Goal: Task Accomplishment & Management: Use online tool/utility

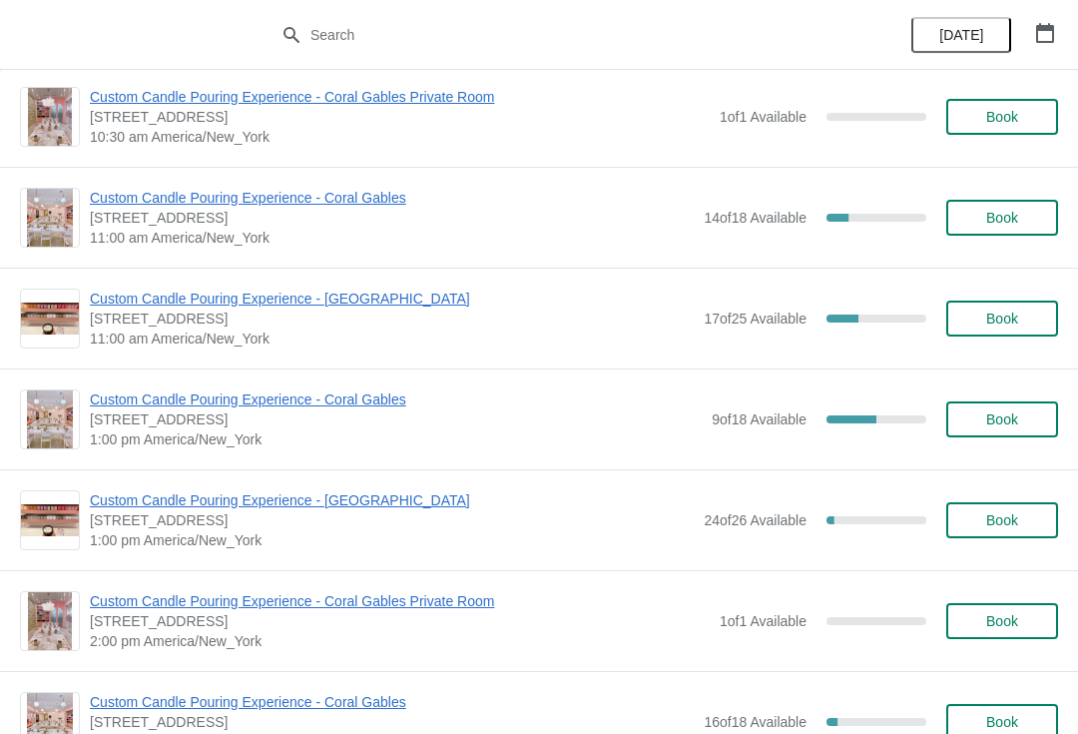
scroll to position [117, 0]
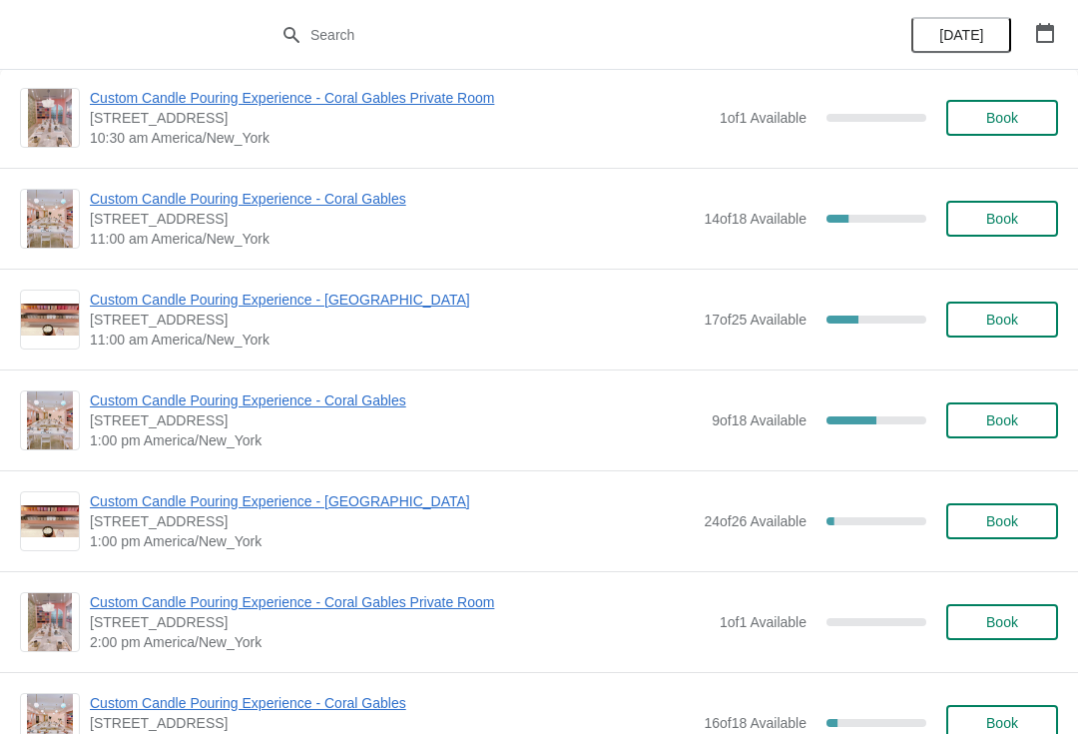
click at [242, 404] on span "Custom Candle Pouring Experience - Coral Gables" at bounding box center [396, 400] width 612 height 20
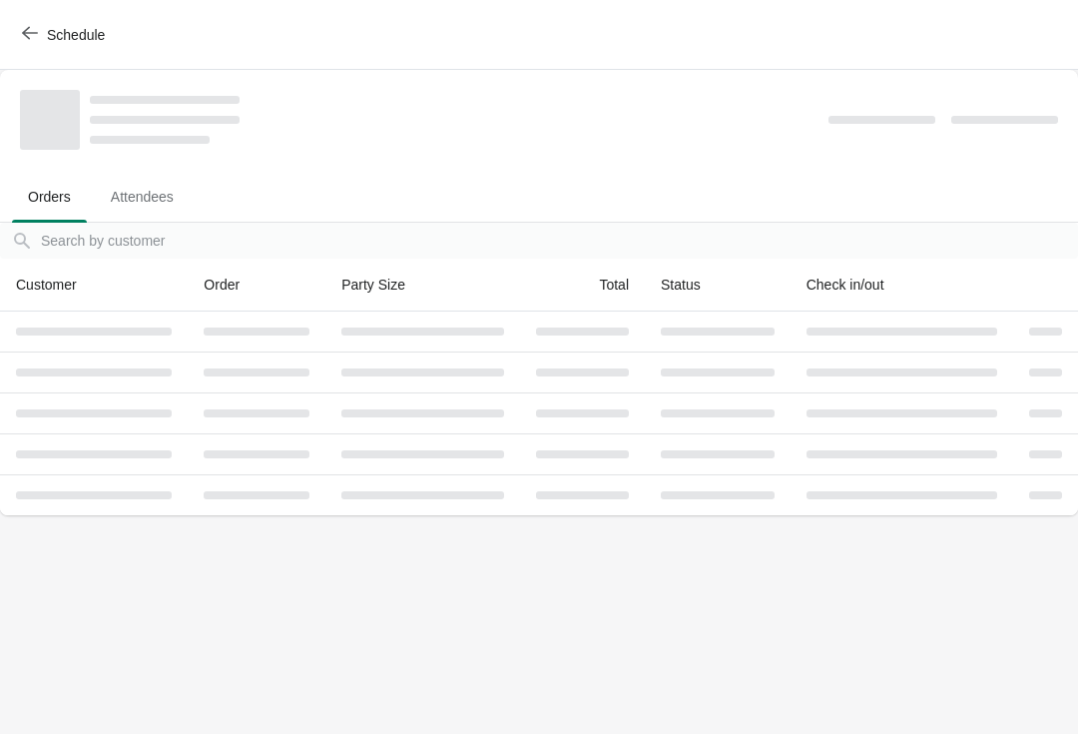
scroll to position [0, 0]
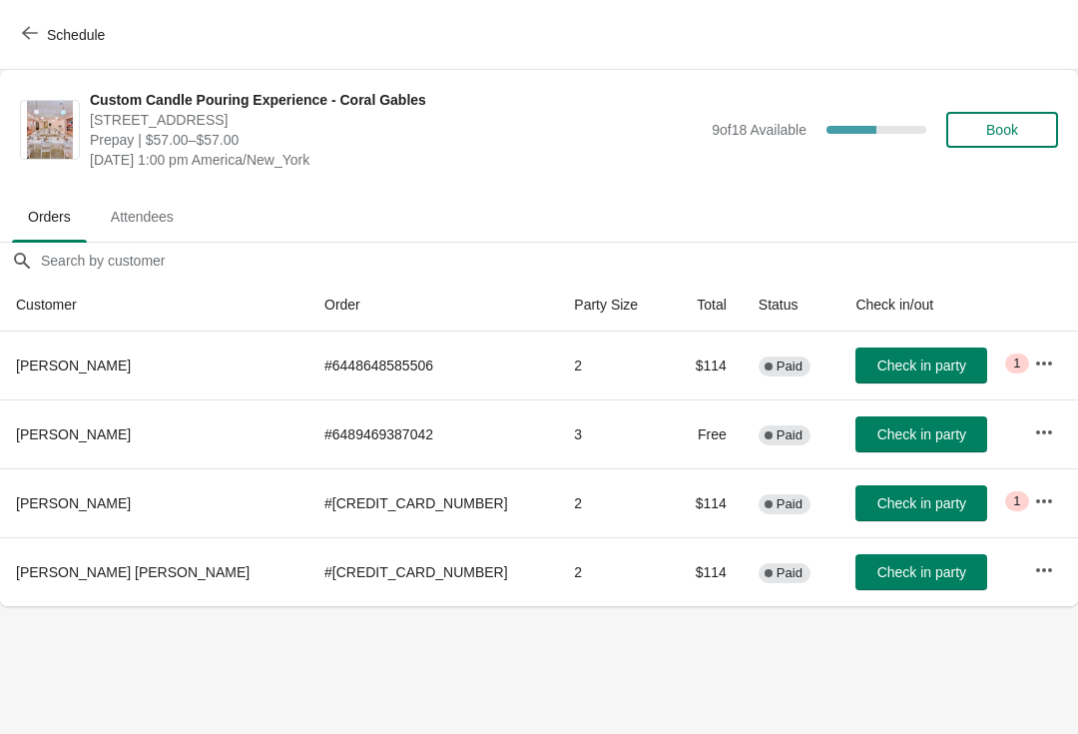
click at [1045, 350] on button "button" at bounding box center [1044, 363] width 36 height 36
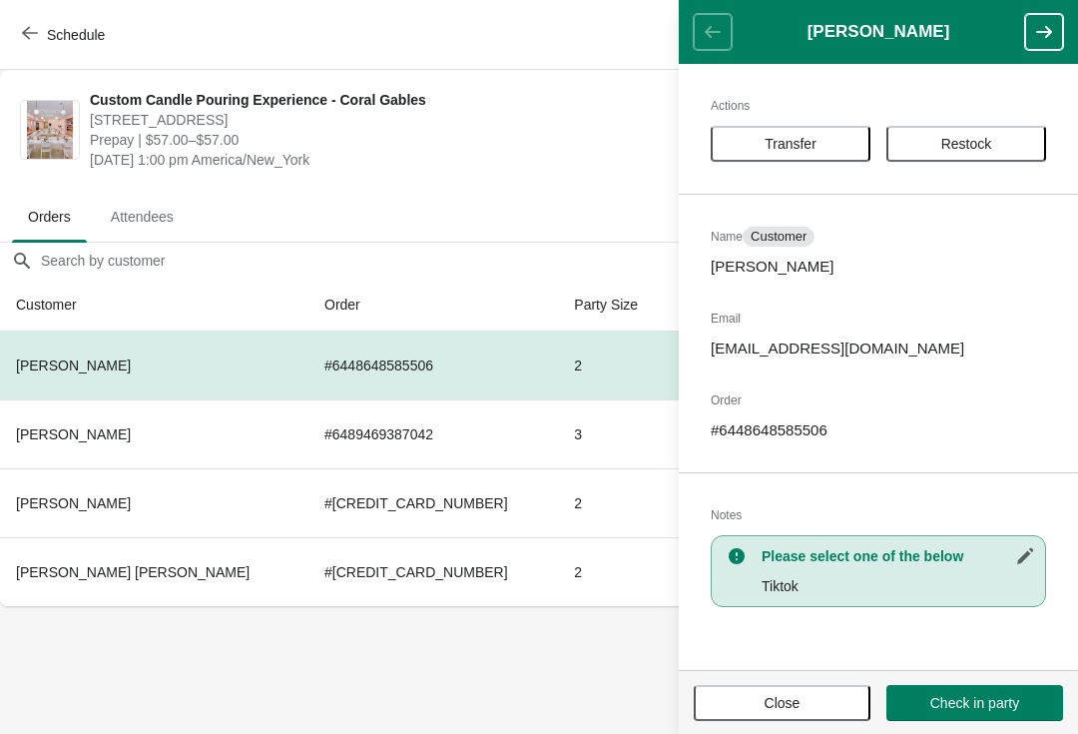
click at [756, 693] on button "Close" at bounding box center [782, 703] width 177 height 36
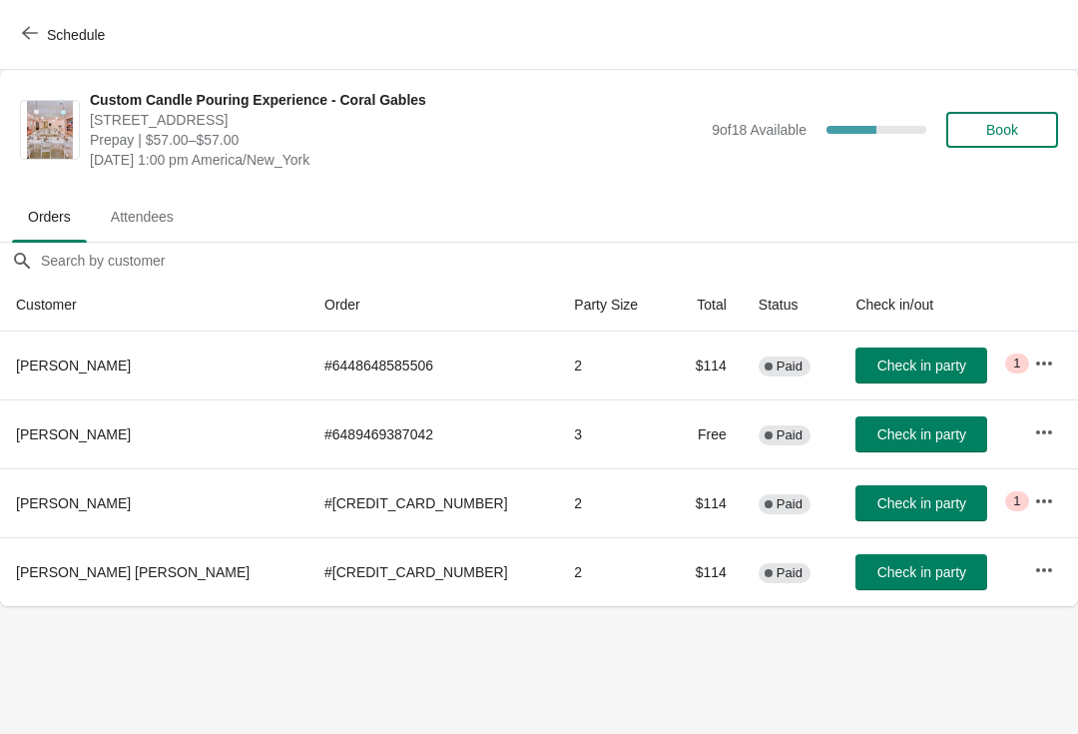
click at [1034, 364] on icon "button" at bounding box center [1044, 363] width 20 height 20
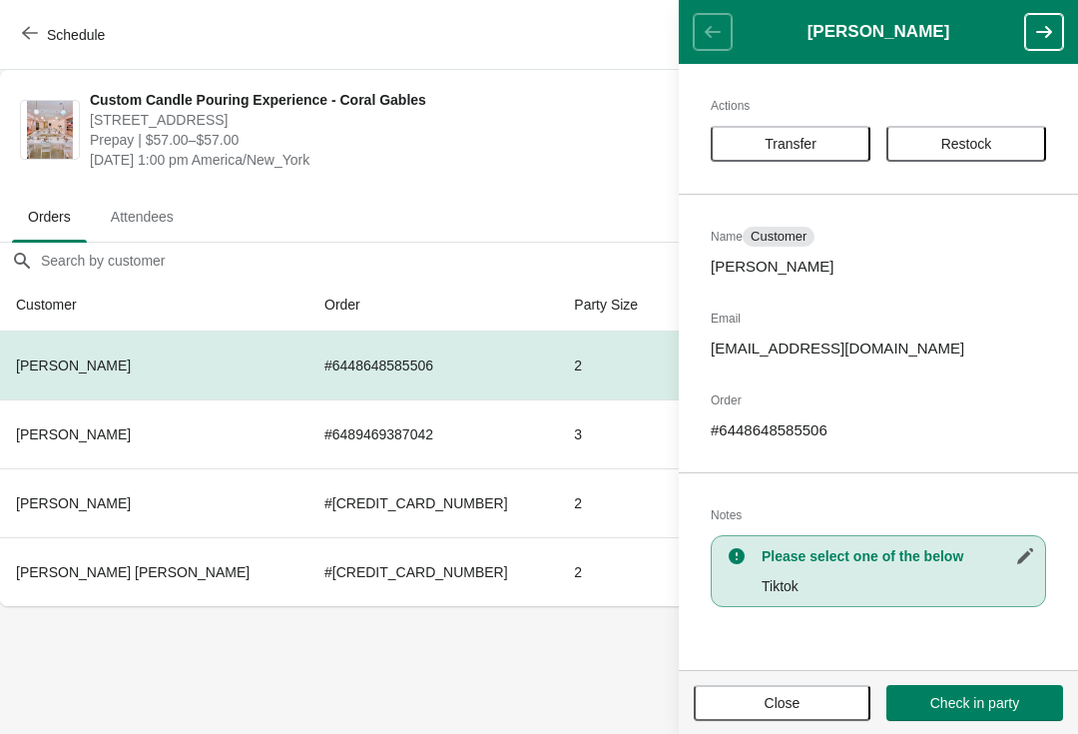
click at [779, 148] on span "Transfer" at bounding box center [791, 144] width 52 height 16
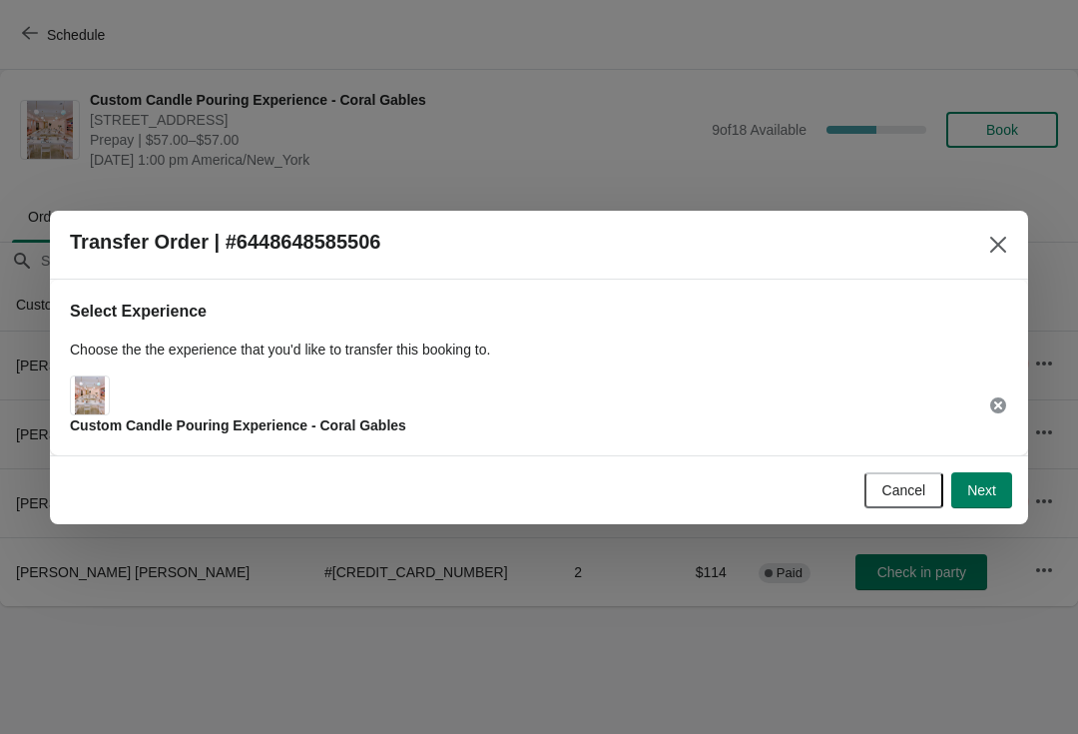
click at [993, 482] on span "Next" at bounding box center [981, 490] width 29 height 16
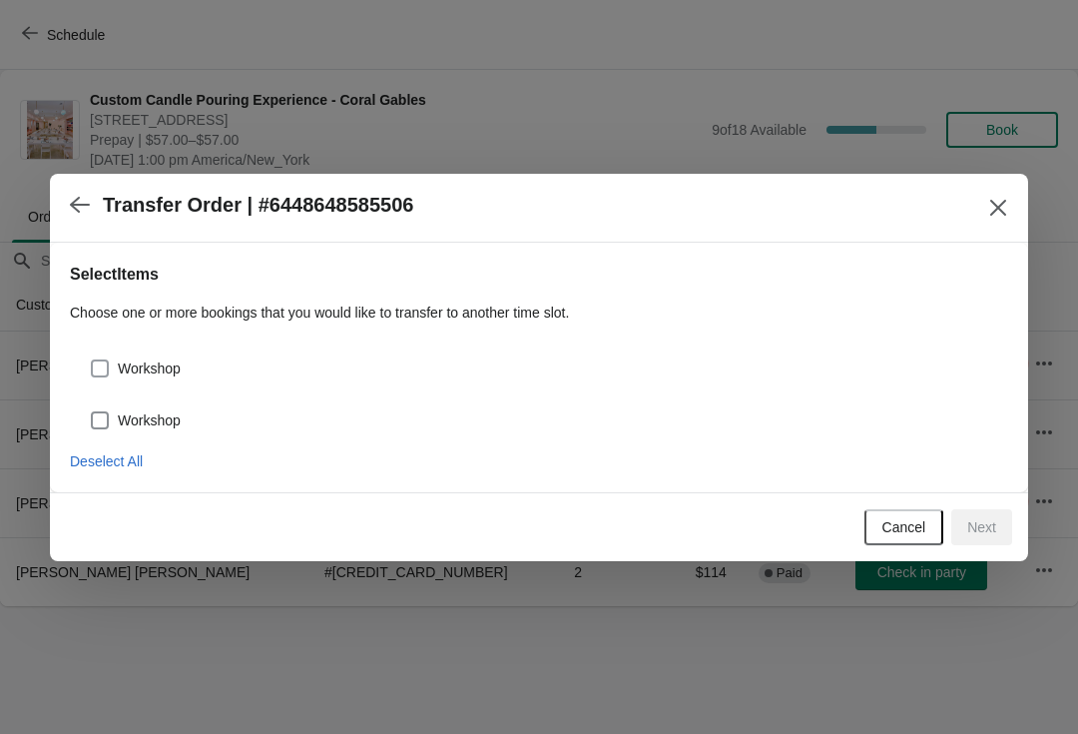
click at [181, 376] on span "Workshop" at bounding box center [149, 368] width 63 height 20
click at [92, 360] on input "Workshop" at bounding box center [91, 359] width 1 height 1
checkbox input "true"
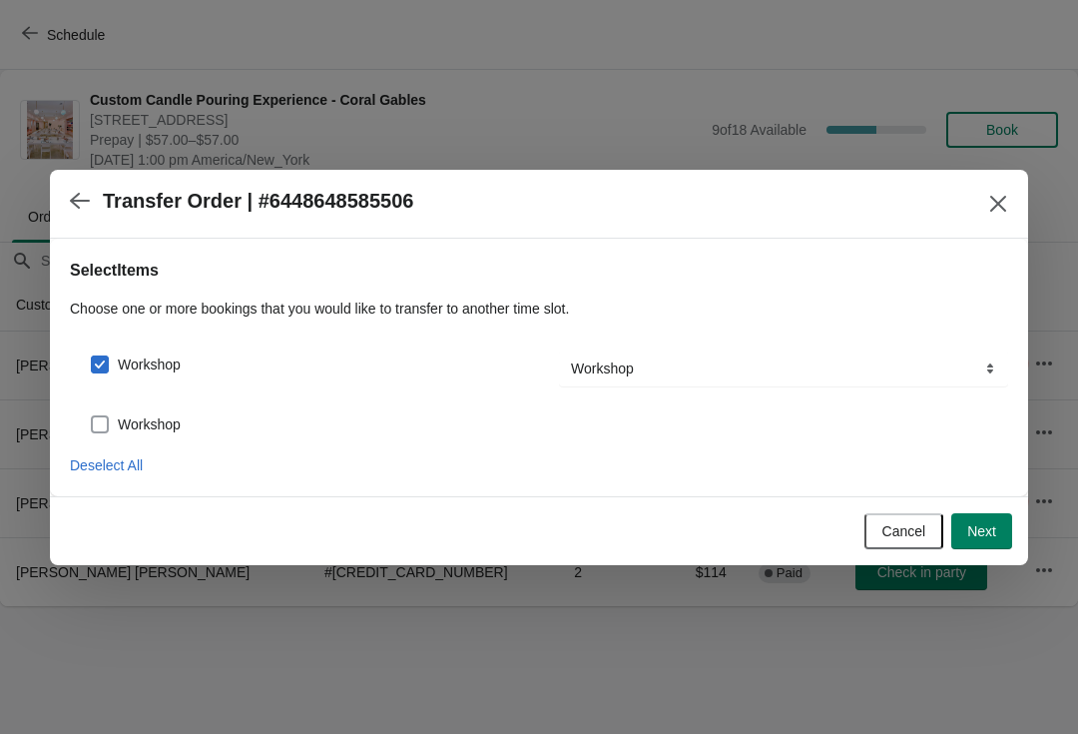
click at [148, 422] on span "Workshop" at bounding box center [149, 424] width 63 height 20
click at [92, 416] on input "Workshop" at bounding box center [91, 415] width 1 height 1
checkbox input "true"
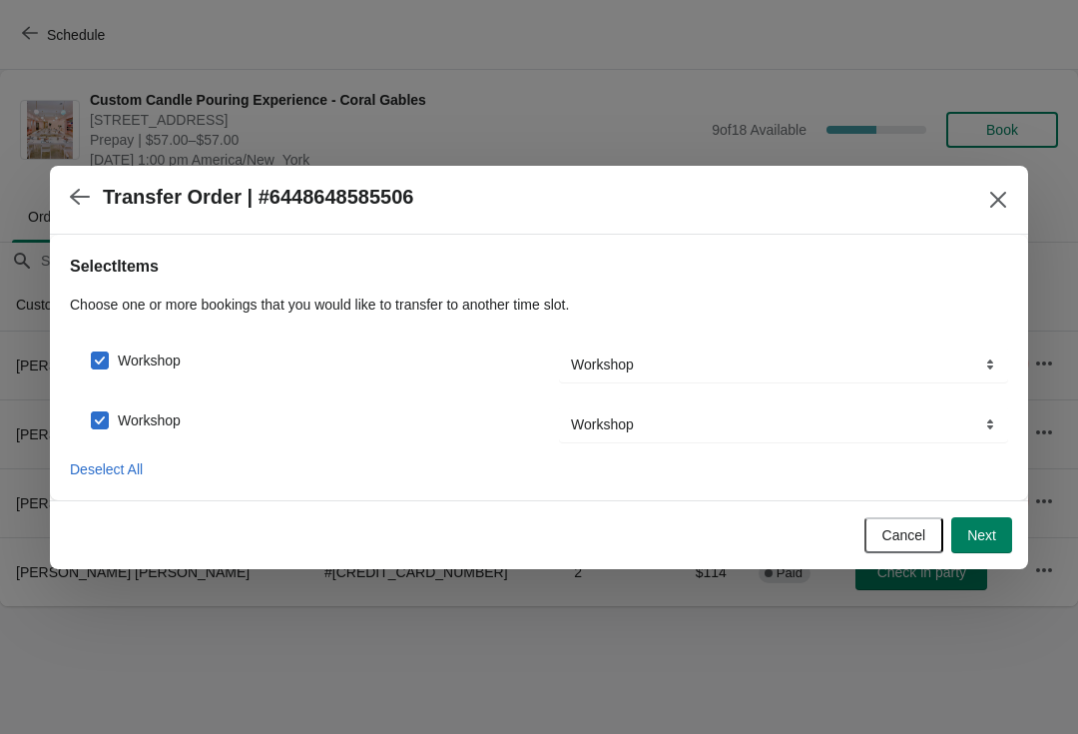
click at [974, 545] on button "Next" at bounding box center [981, 535] width 61 height 36
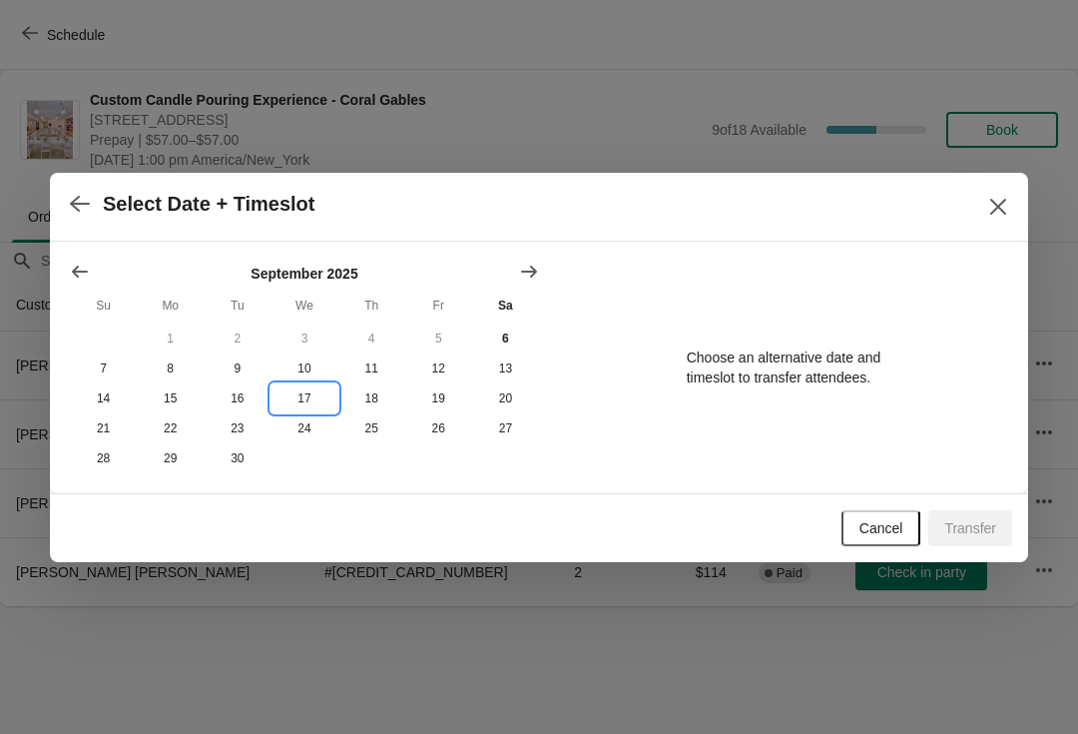
click at [333, 392] on button "17" at bounding box center [304, 398] width 67 height 30
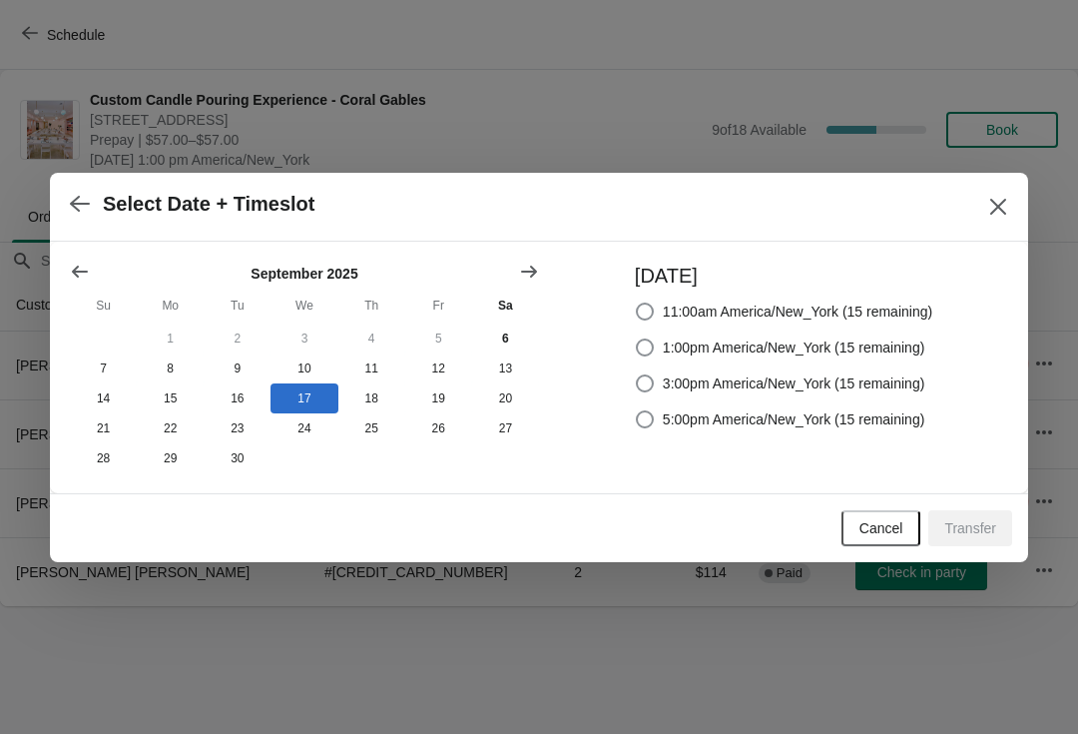
click at [998, 210] on icon "Close" at bounding box center [998, 207] width 20 height 20
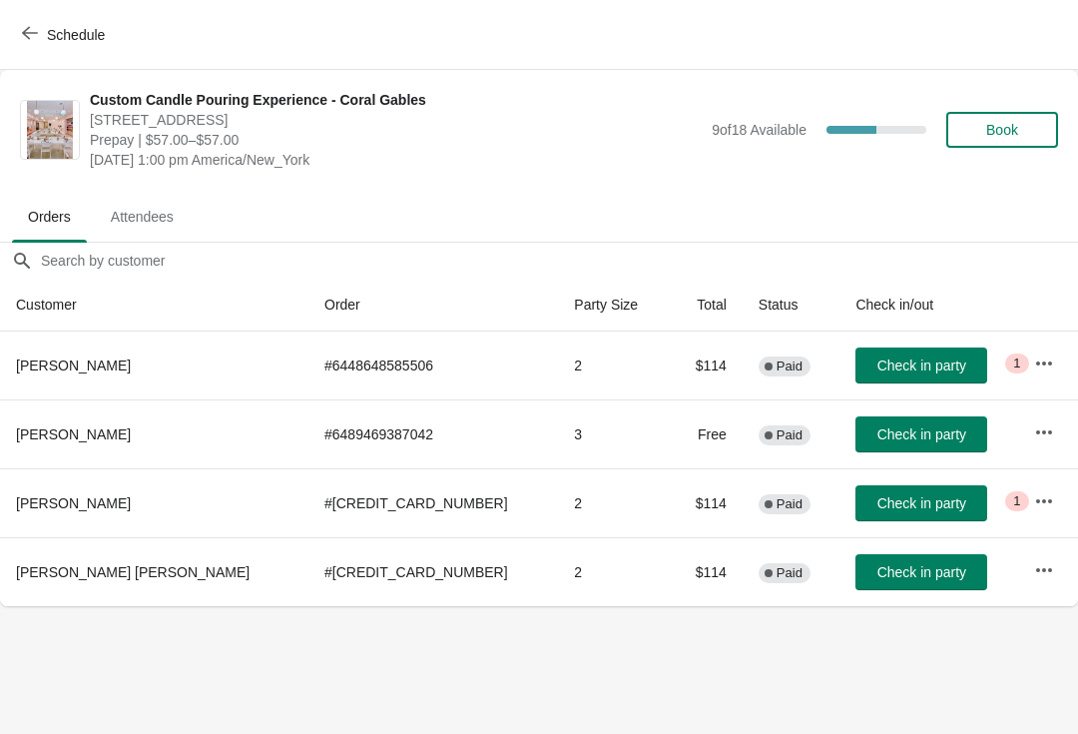
click at [1045, 362] on button "button" at bounding box center [1044, 363] width 36 height 36
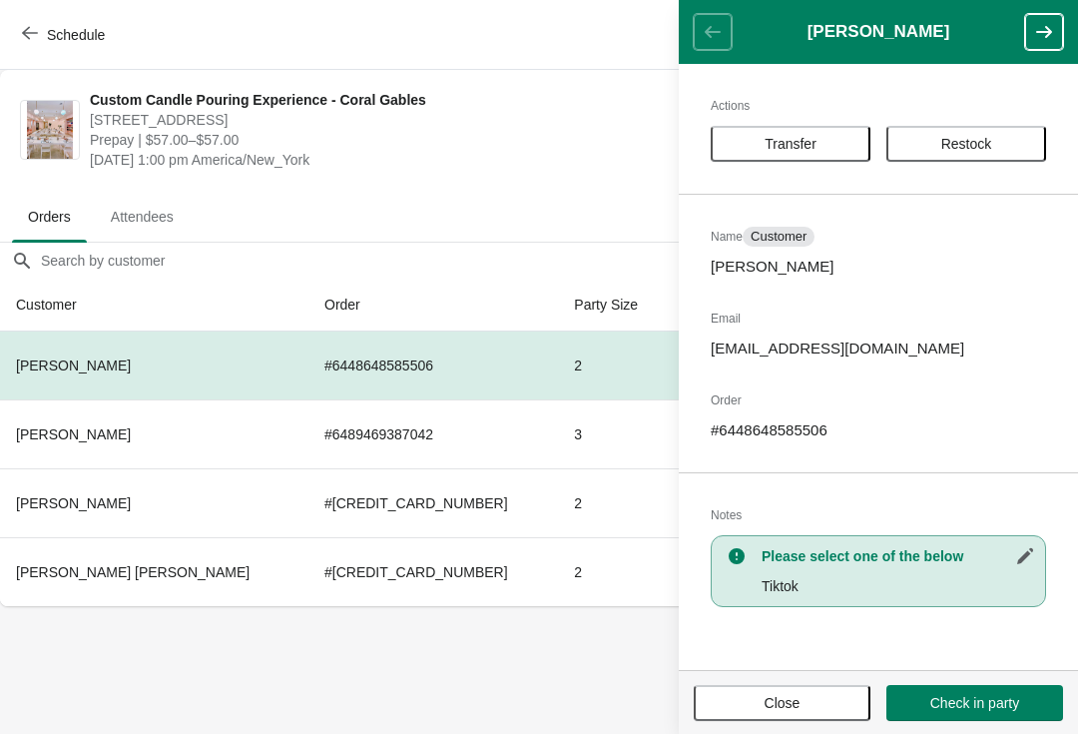
click at [1002, 128] on button "Restock" at bounding box center [967, 144] width 160 height 36
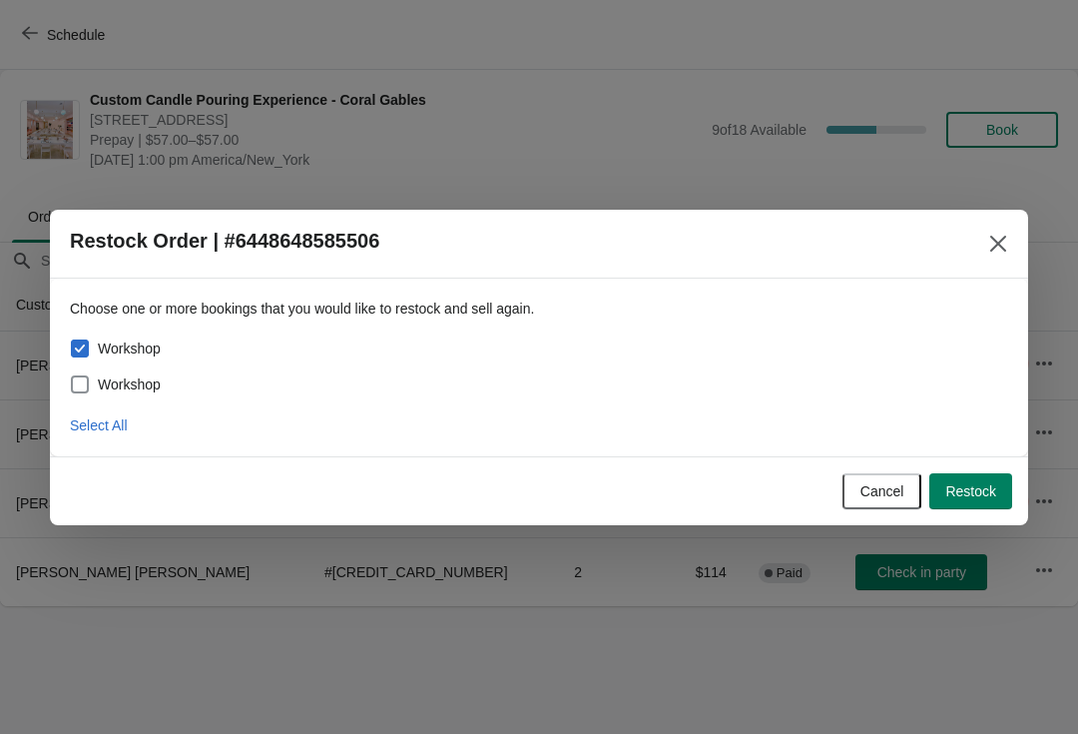
click at [1007, 234] on icon "Close" at bounding box center [998, 244] width 20 height 20
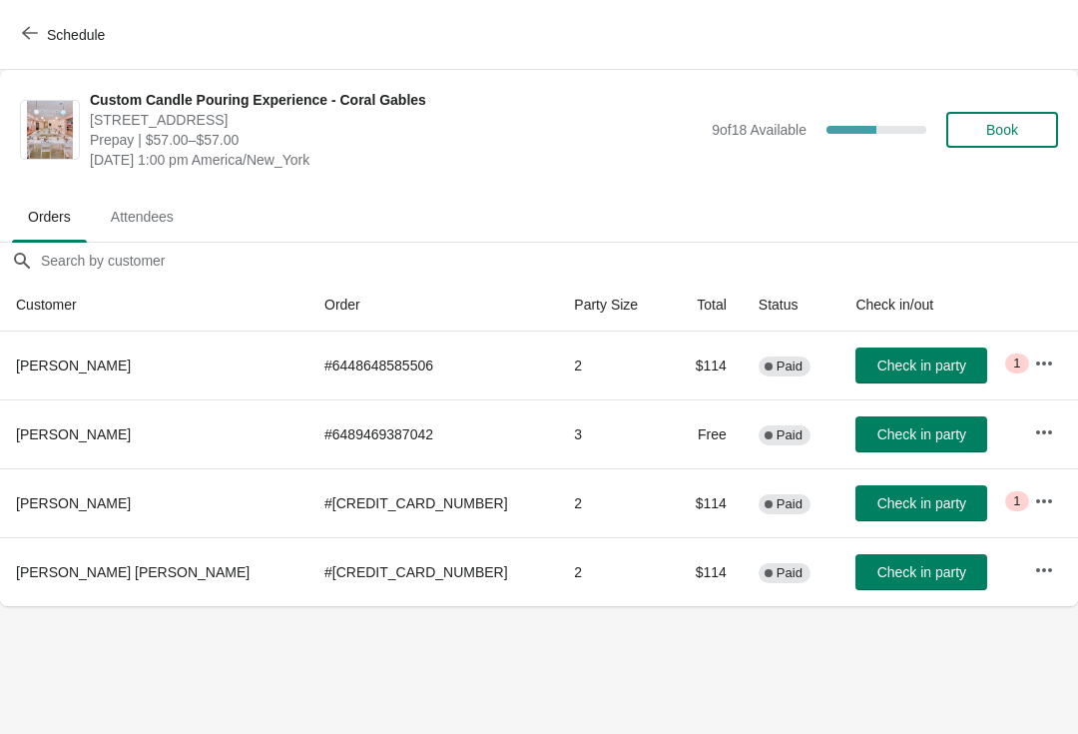
click at [1026, 587] on button "button" at bounding box center [1044, 570] width 36 height 36
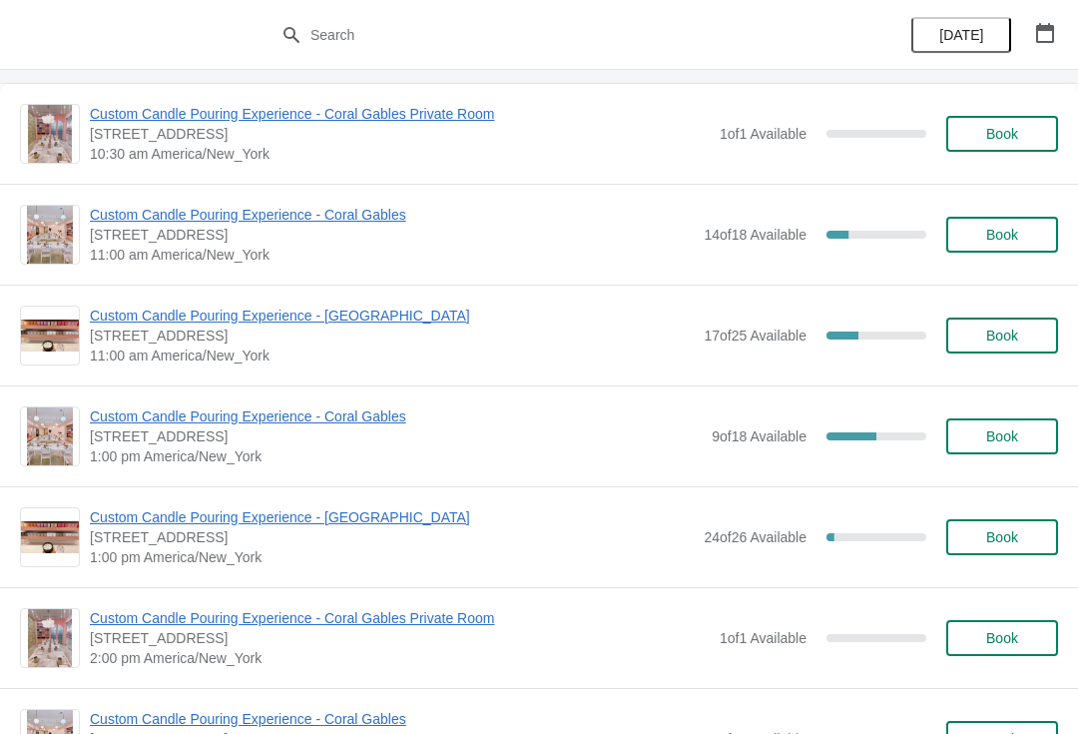
scroll to position [103, 0]
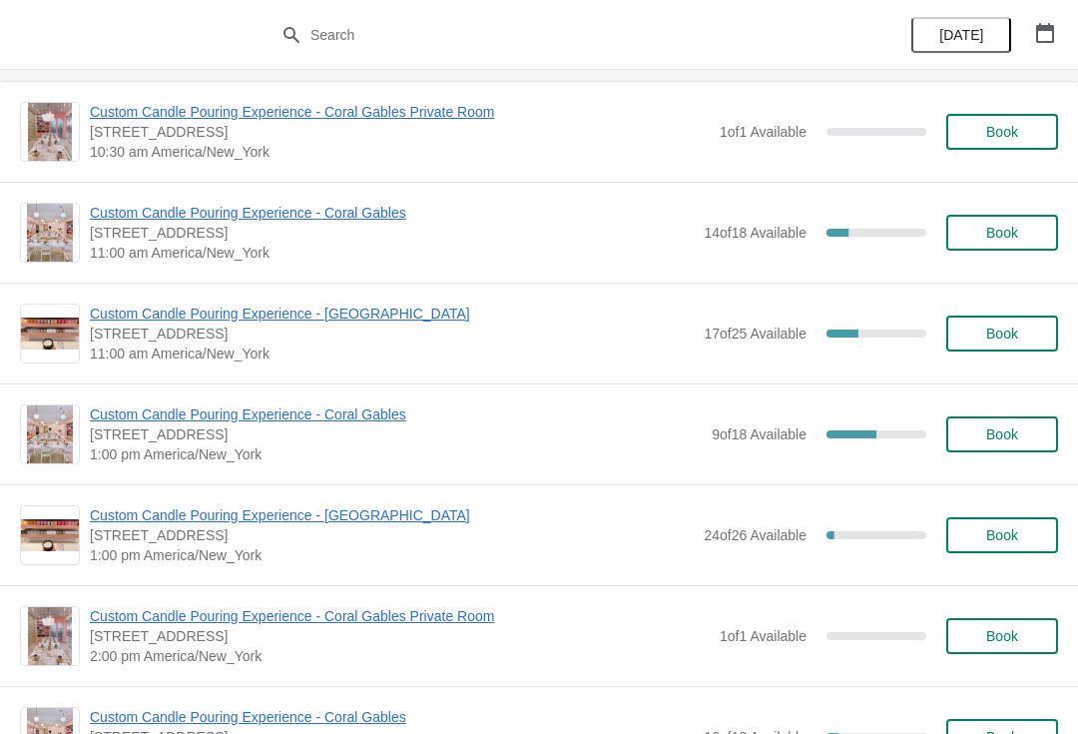
click at [362, 414] on span "Custom Candle Pouring Experience - Coral Gables" at bounding box center [396, 414] width 612 height 20
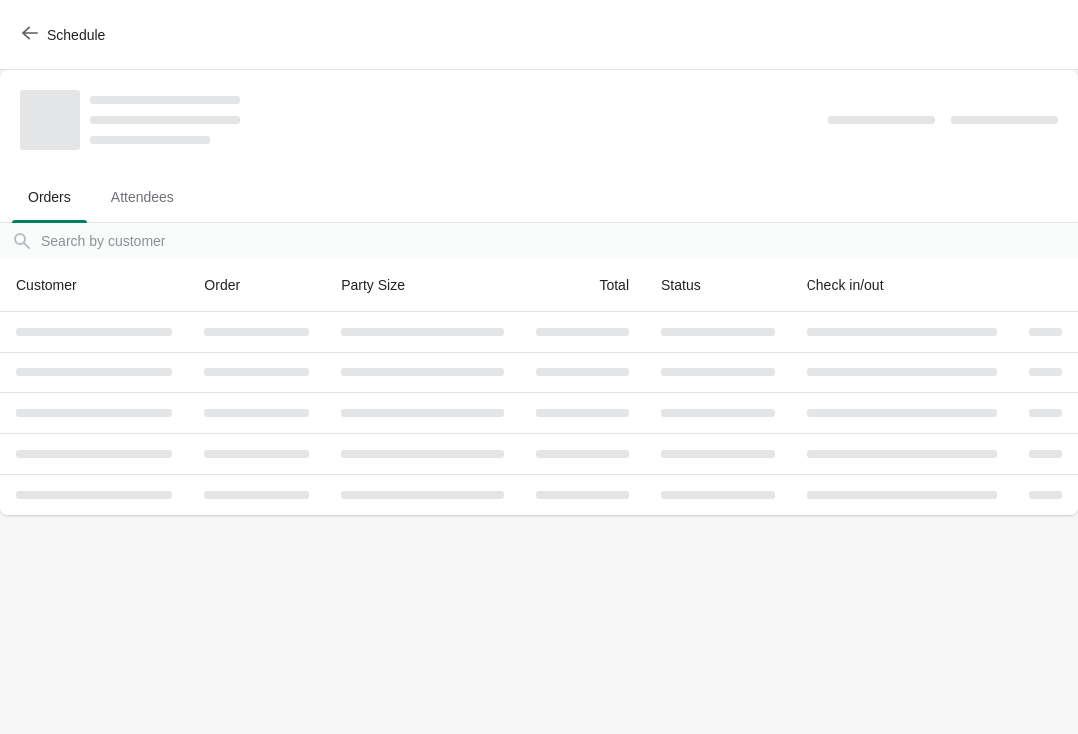
scroll to position [0, 0]
